Goal: Information Seeking & Learning: Learn about a topic

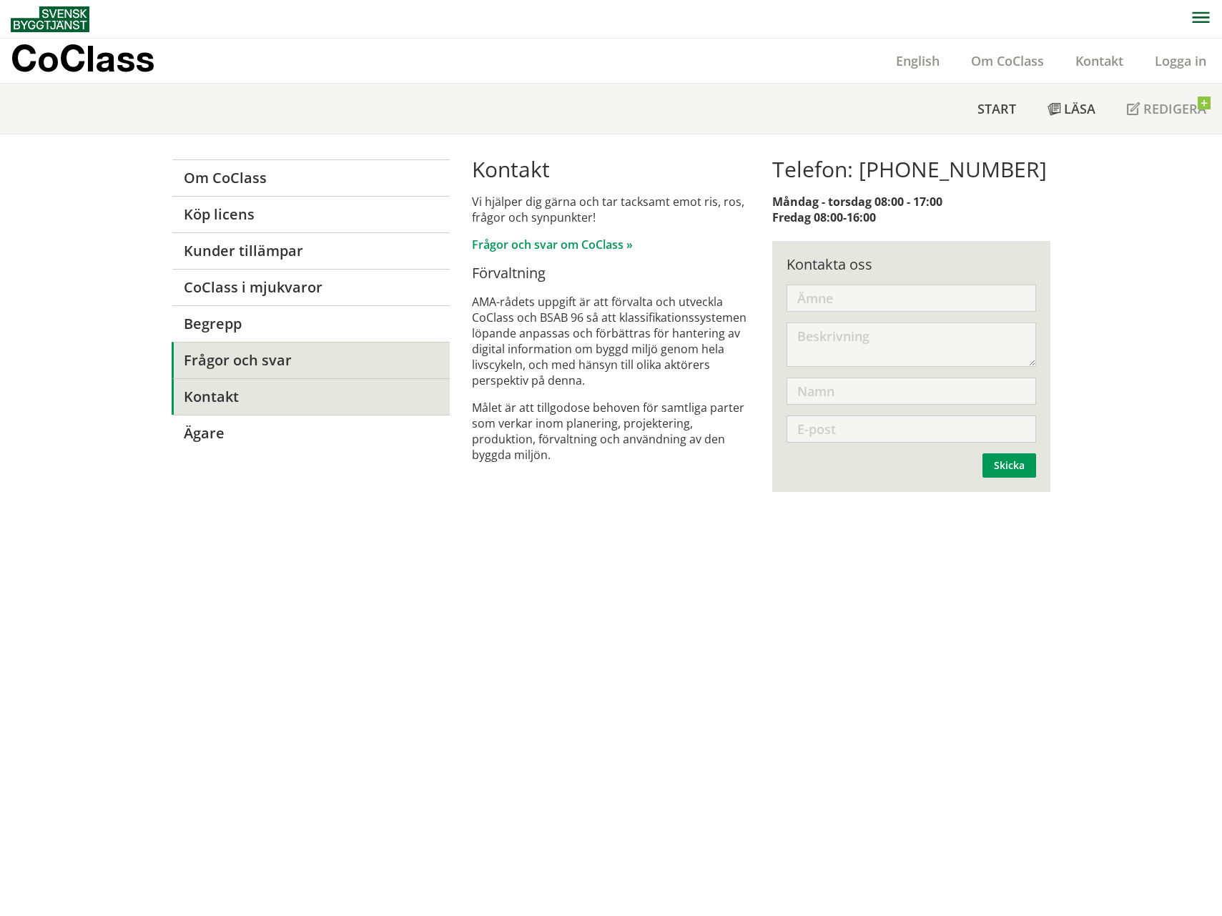
drag, startPoint x: 219, startPoint y: 361, endPoint x: 219, endPoint y: 347, distance: 13.6
click at [219, 360] on link "Frågor och svar" at bounding box center [311, 360] width 278 height 36
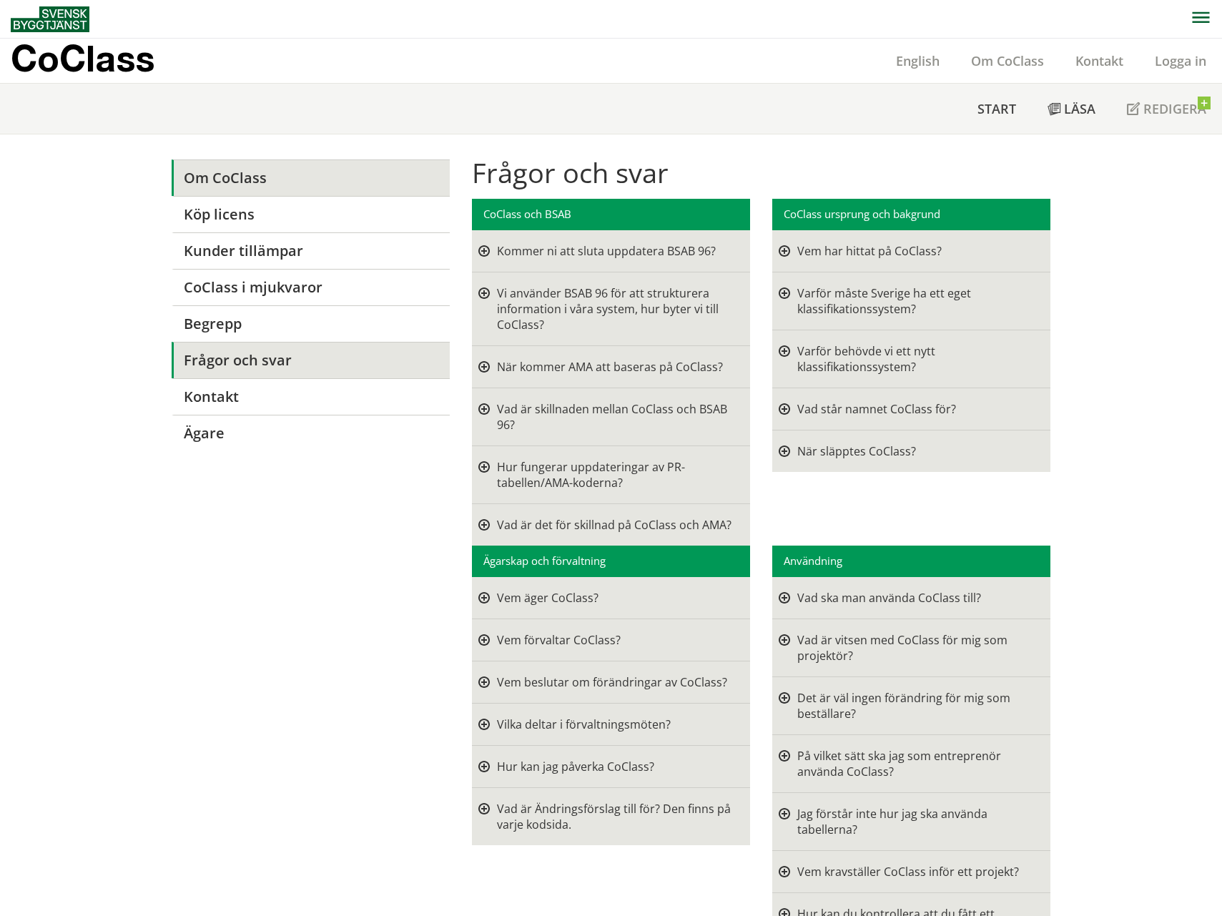
click at [236, 177] on link "Om CoClass" at bounding box center [311, 177] width 278 height 36
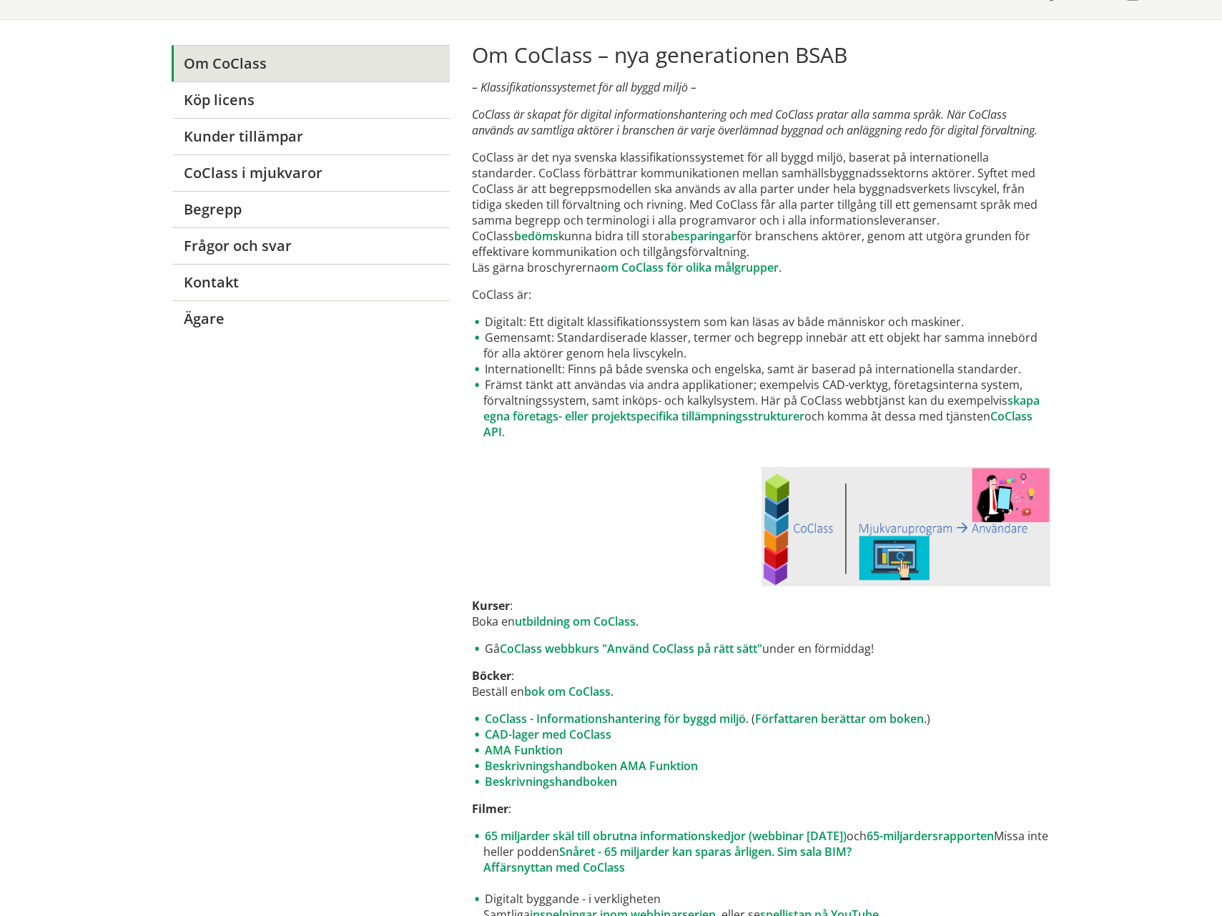
scroll to position [167, 0]
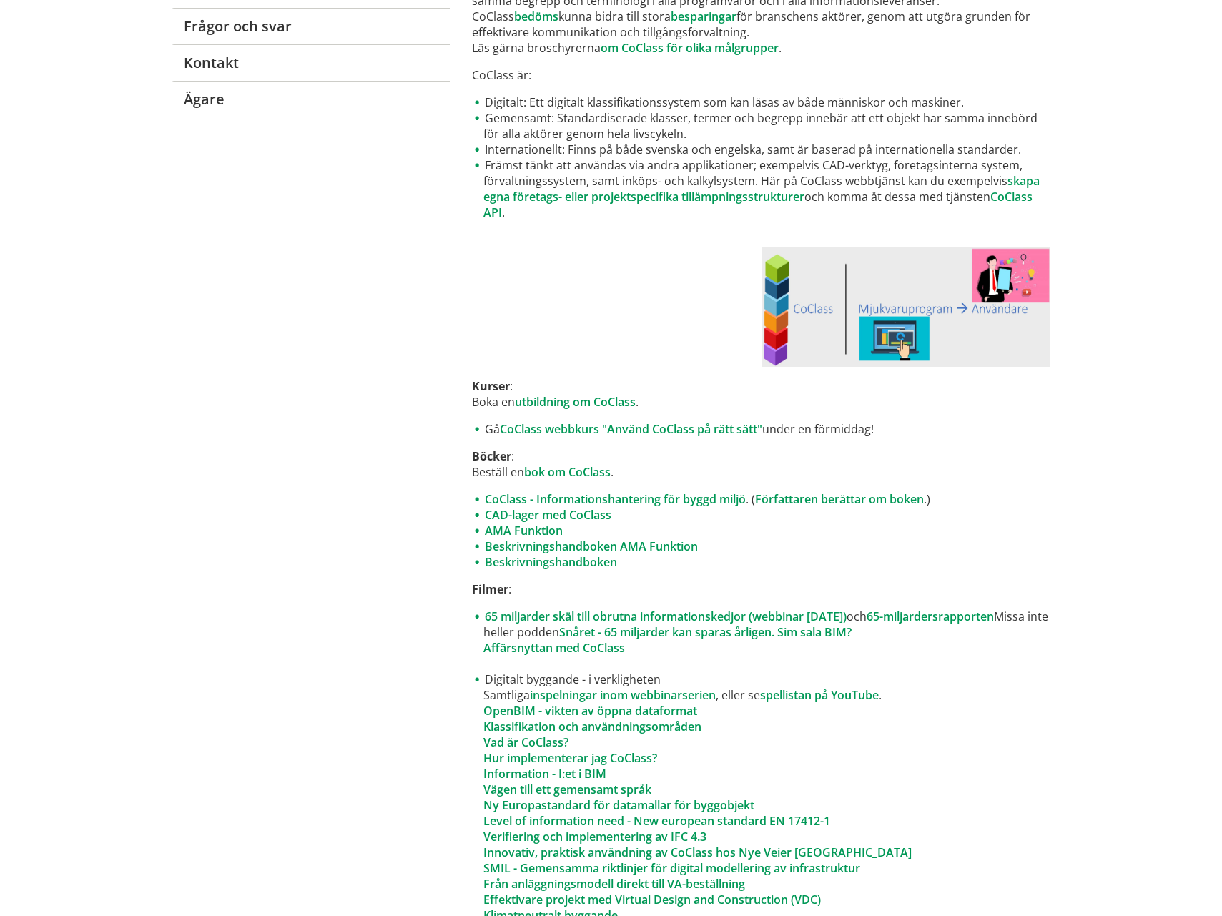
scroll to position [500, 0]
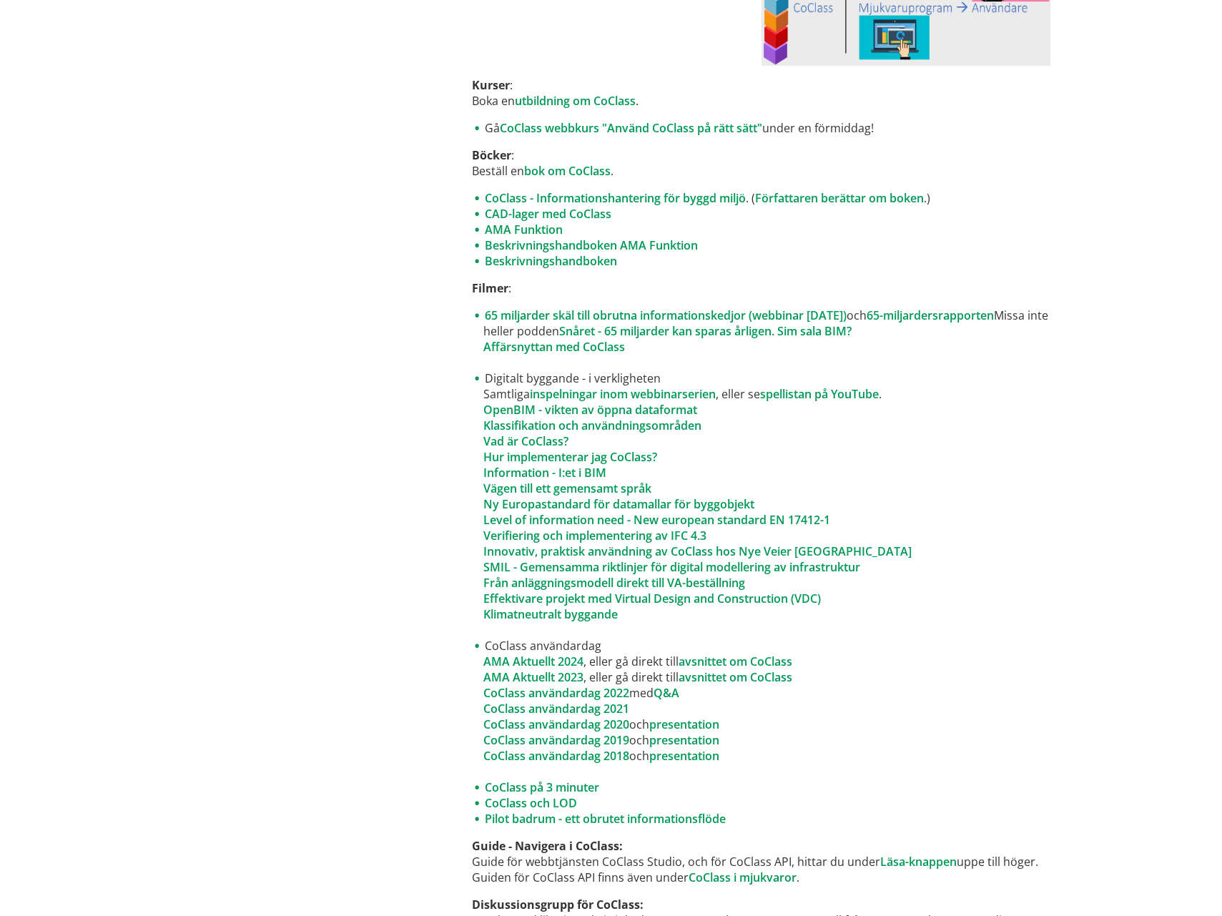
scroll to position [667, 0]
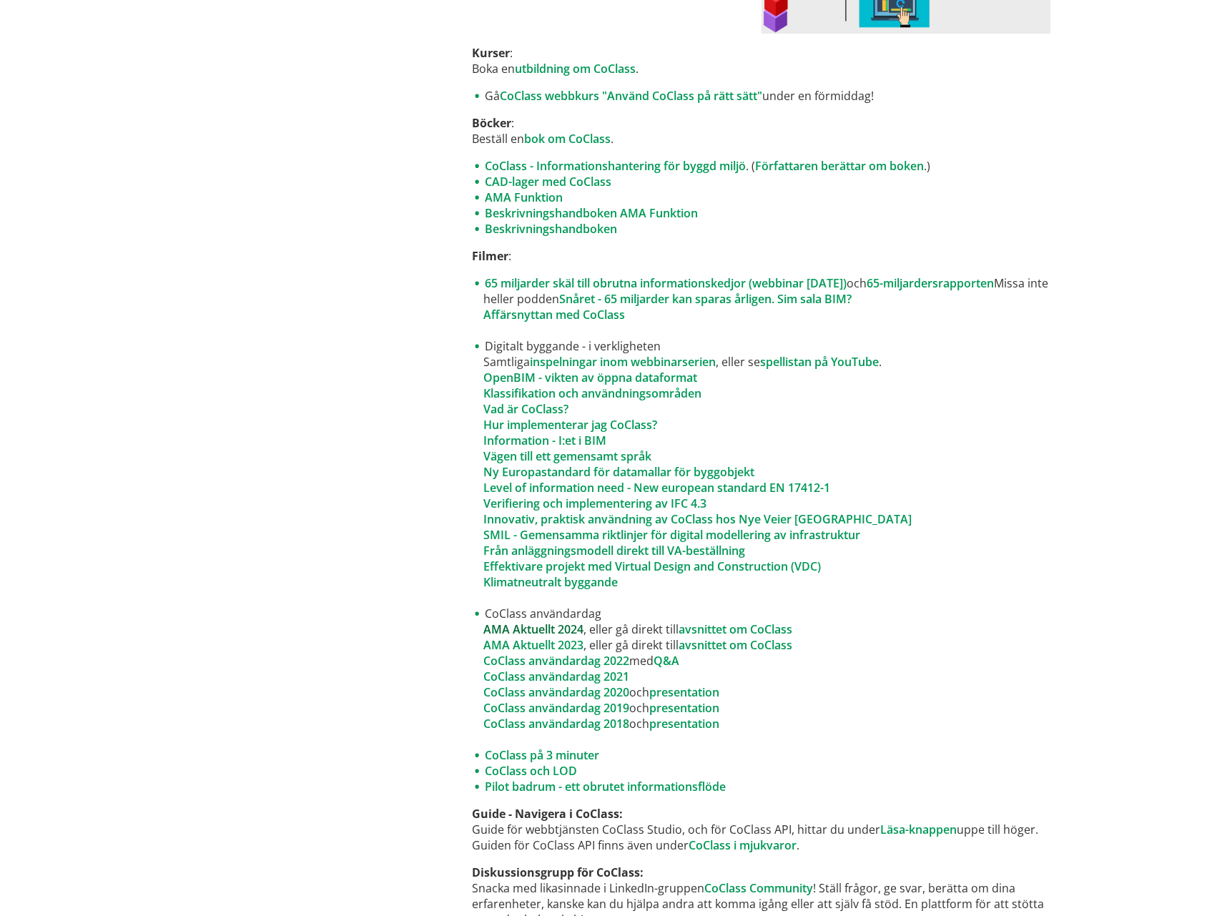
click at [525, 625] on link "AMA Aktuellt 2024" at bounding box center [533, 629] width 100 height 16
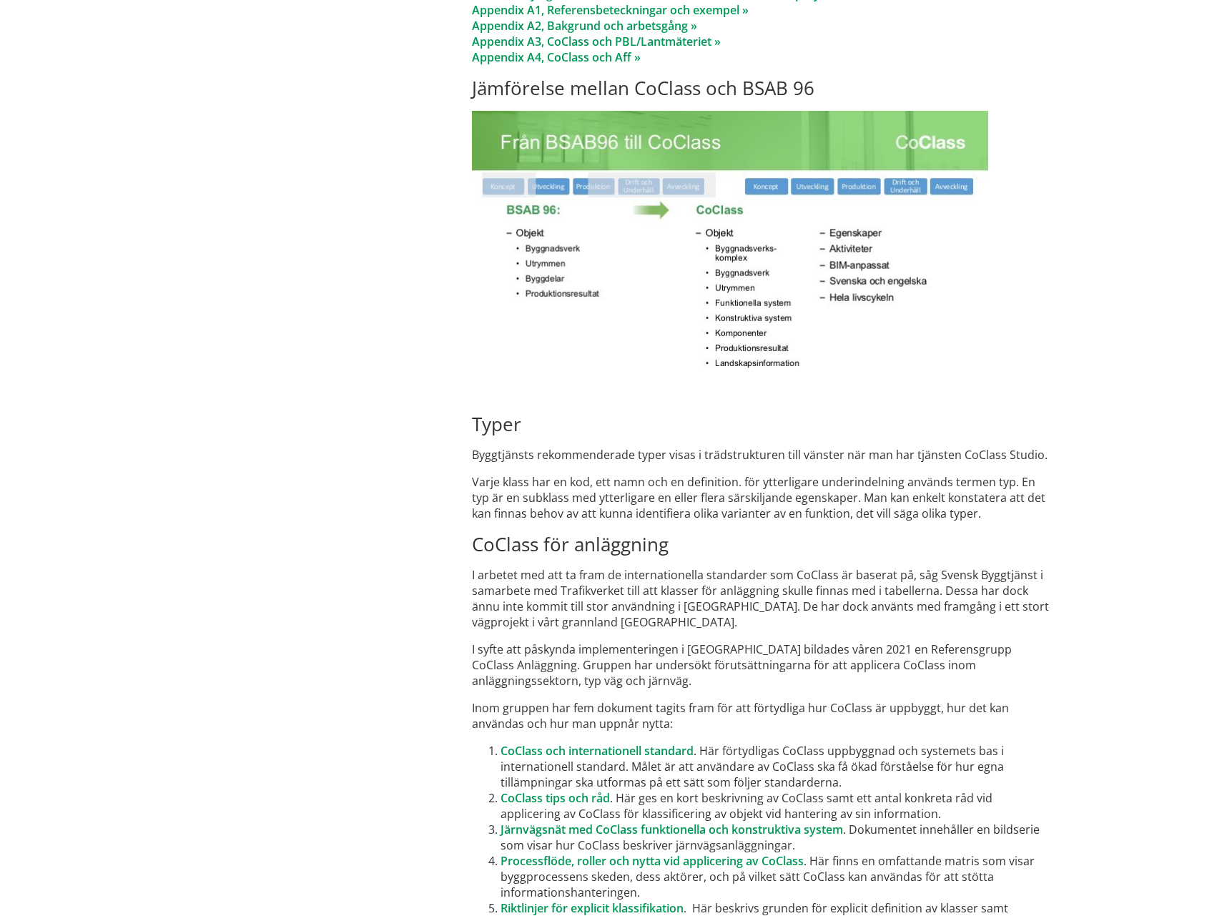
scroll to position [7672, 0]
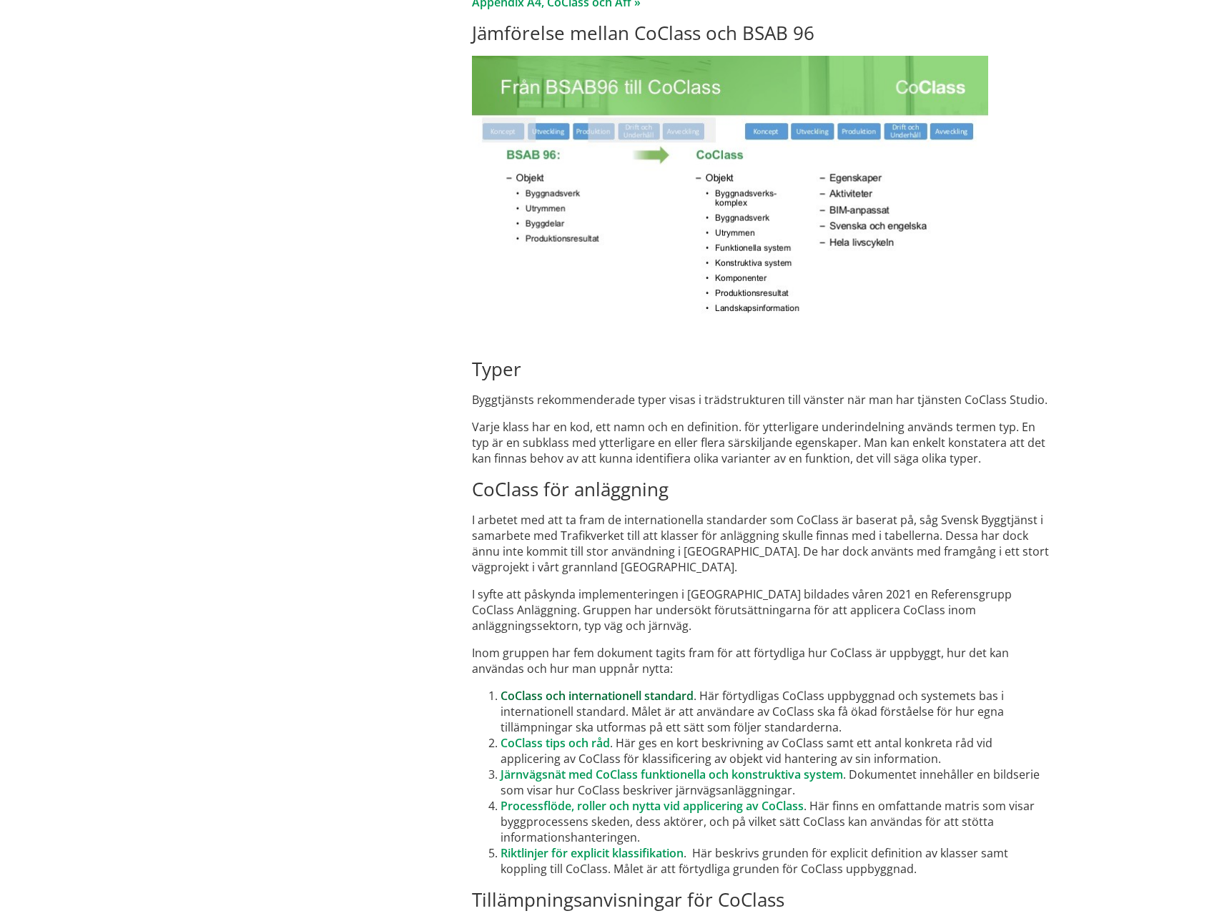
click at [570, 688] on link "CoClass och internationell standard" at bounding box center [596, 696] width 193 height 16
